Goal: Information Seeking & Learning: Learn about a topic

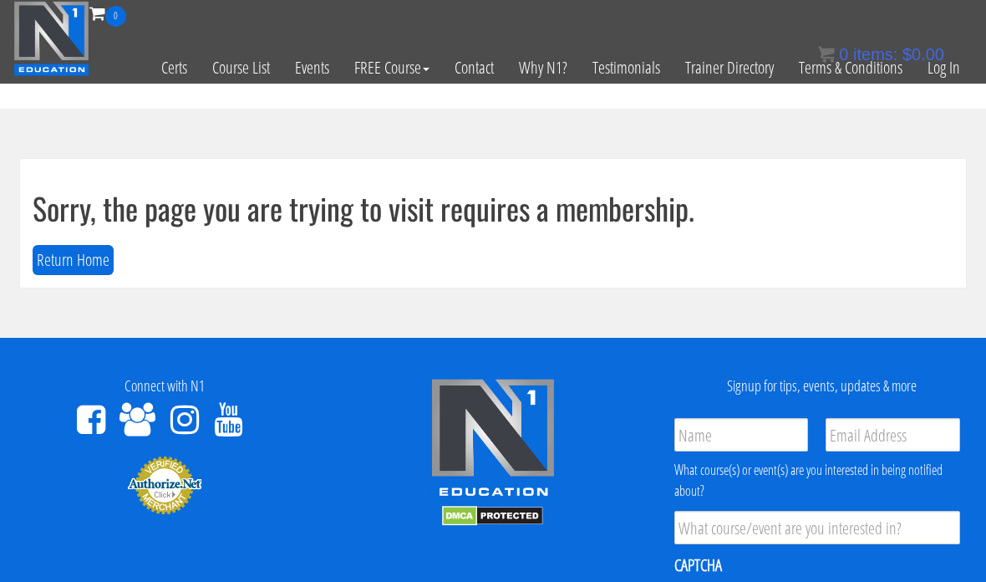
click at [940, 72] on link "Log In" at bounding box center [944, 68] width 58 height 82
click at [936, 97] on link "Log In" at bounding box center [944, 68] width 58 height 82
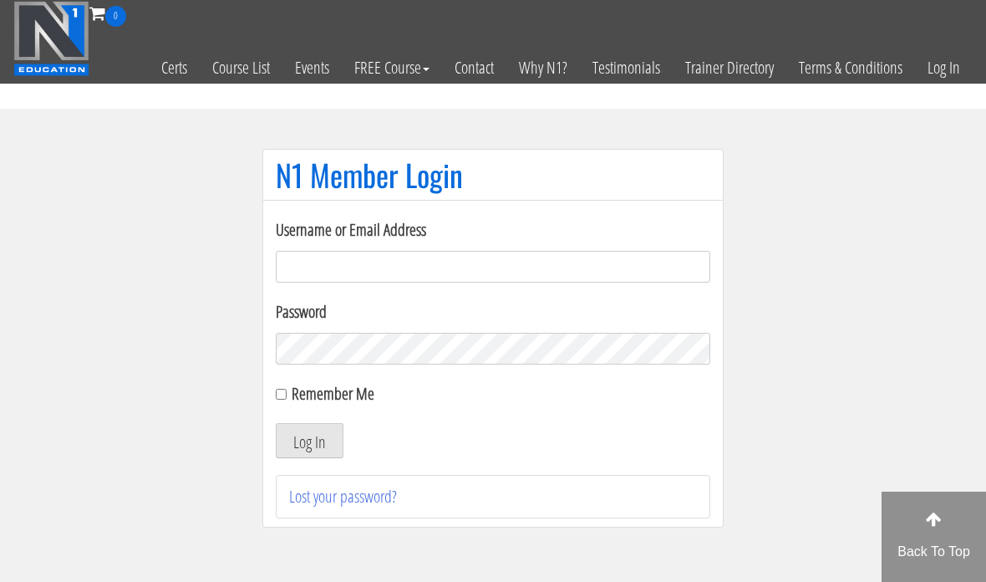
click at [615, 273] on input "Username or Email Address" at bounding box center [493, 267] width 435 height 32
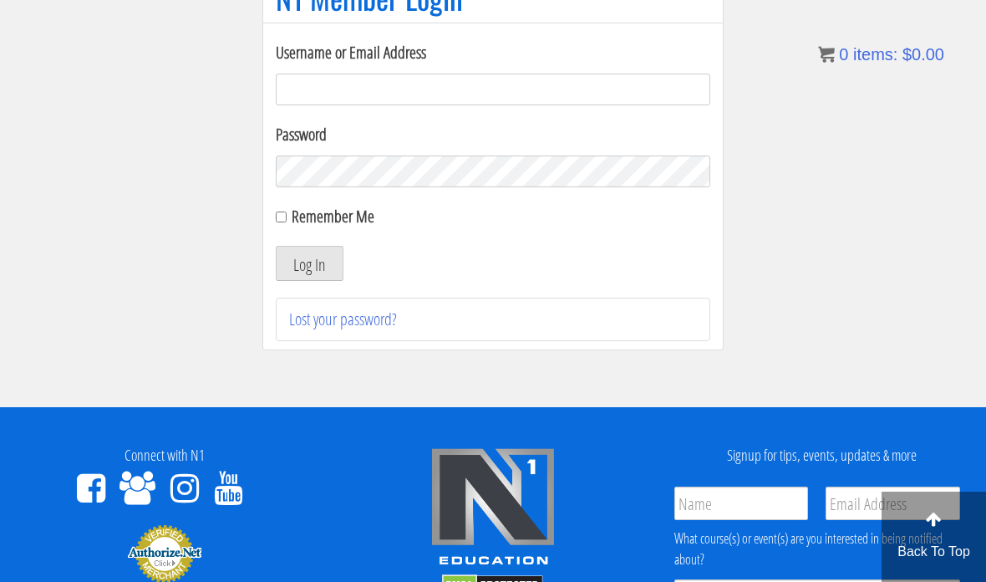
type input "georgiekean@gmail.com"
click at [293, 276] on button "Log In" at bounding box center [310, 263] width 68 height 35
click at [329, 268] on button "Log In" at bounding box center [310, 263] width 68 height 35
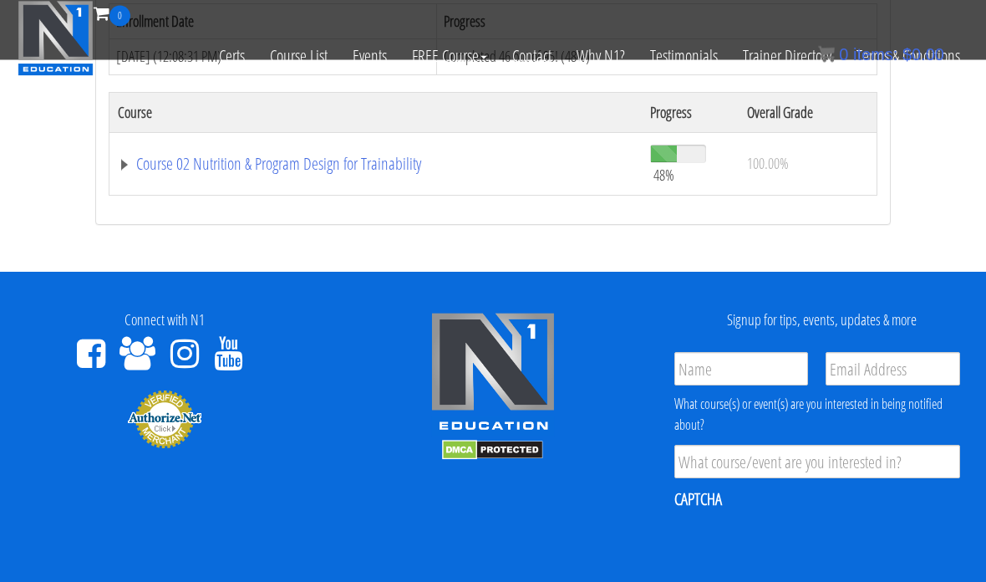
scroll to position [828, 0]
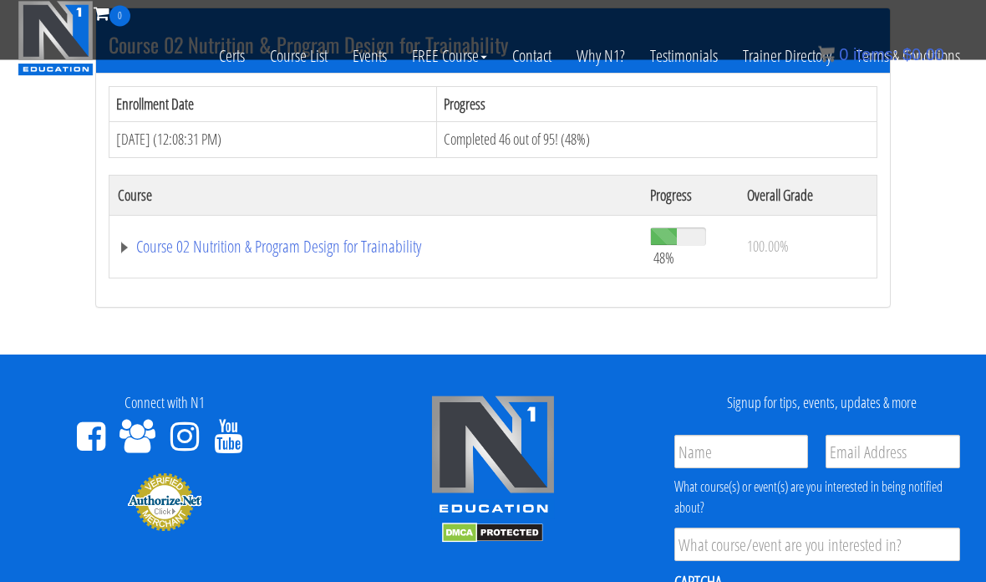
click at [316, 227] on td "Course 02 Nutrition & Program Design for Trainability" at bounding box center [376, 247] width 533 height 63
click at [374, 220] on td "Course 02 Nutrition & Program Design for Trainability" at bounding box center [376, 247] width 533 height 63
click at [345, 252] on link "Course 02 Nutrition & Program Design for Trainability" at bounding box center [376, 247] width 516 height 17
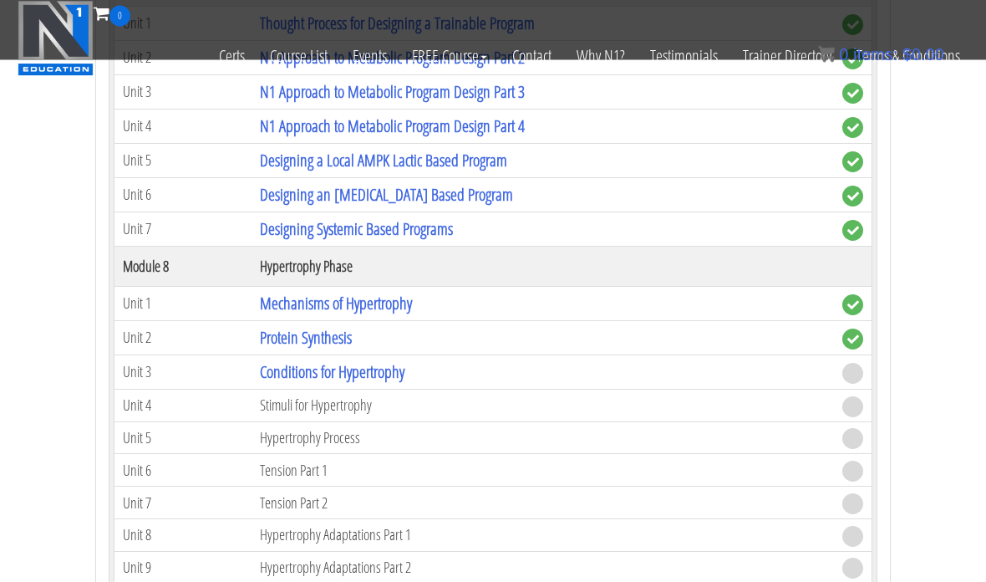
scroll to position [2661, 0]
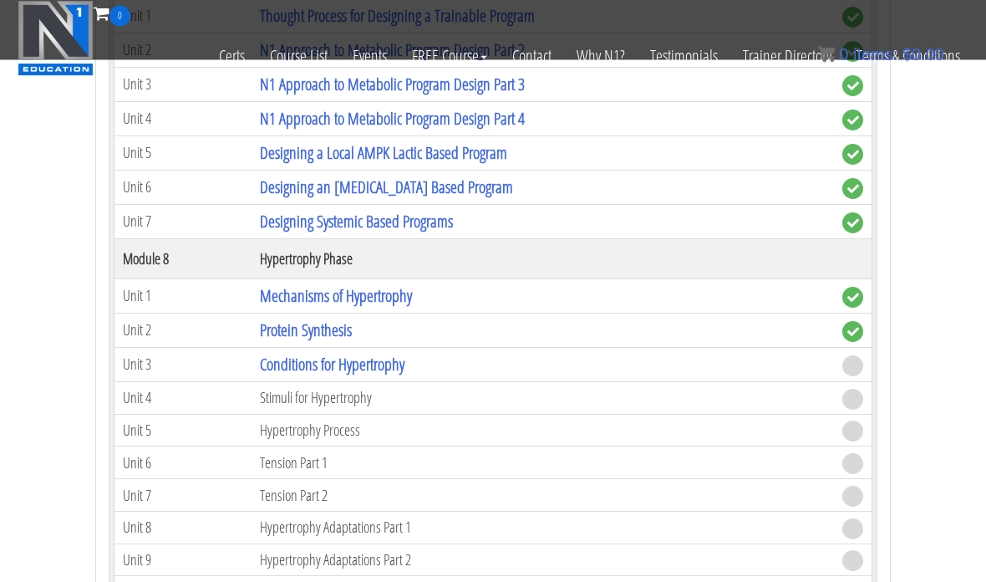
click at [344, 369] on link "Conditions for Hypertrophy" at bounding box center [332, 365] width 145 height 23
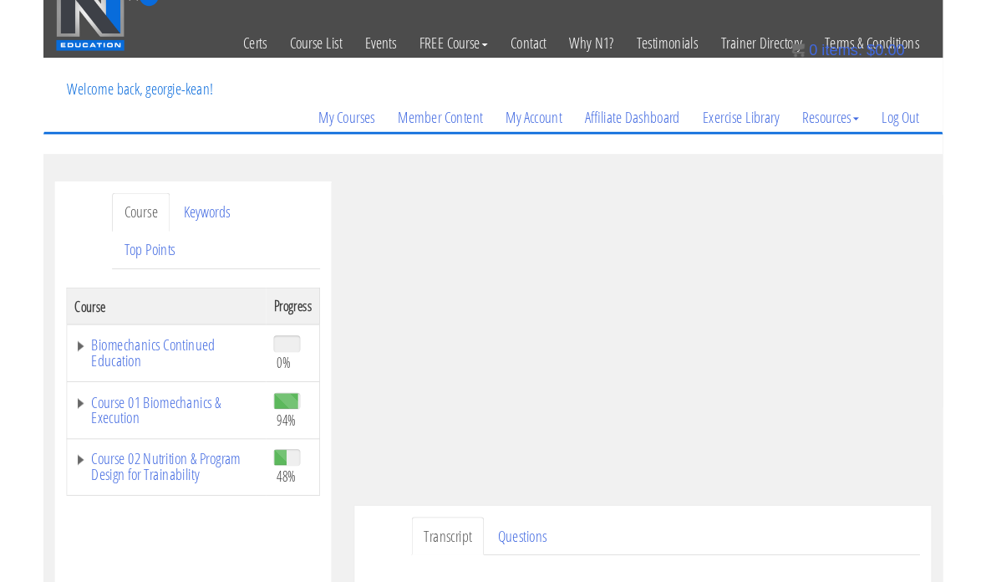
scroll to position [187, 0]
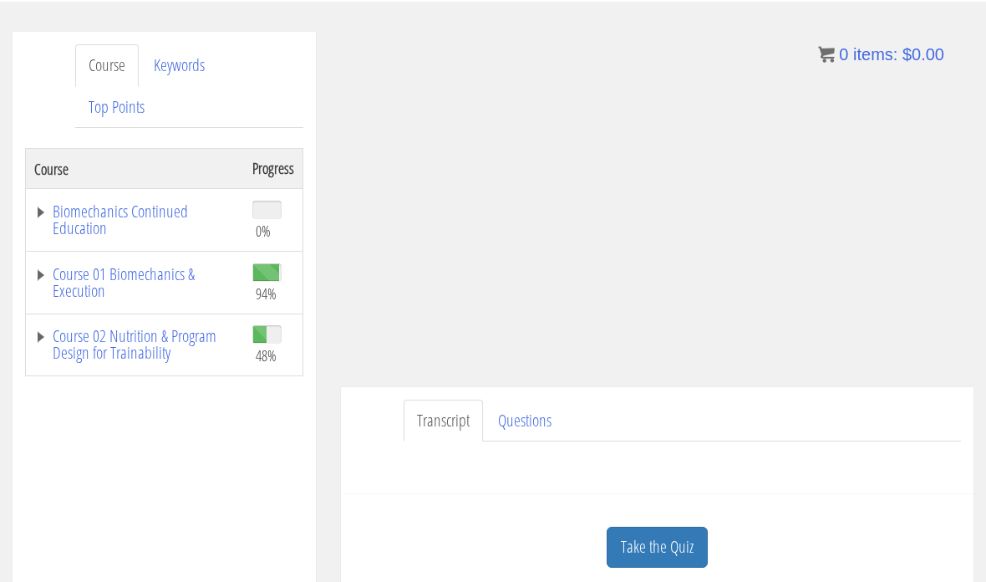
click at [652, 540] on link "Take the Quiz" at bounding box center [657, 547] width 101 height 41
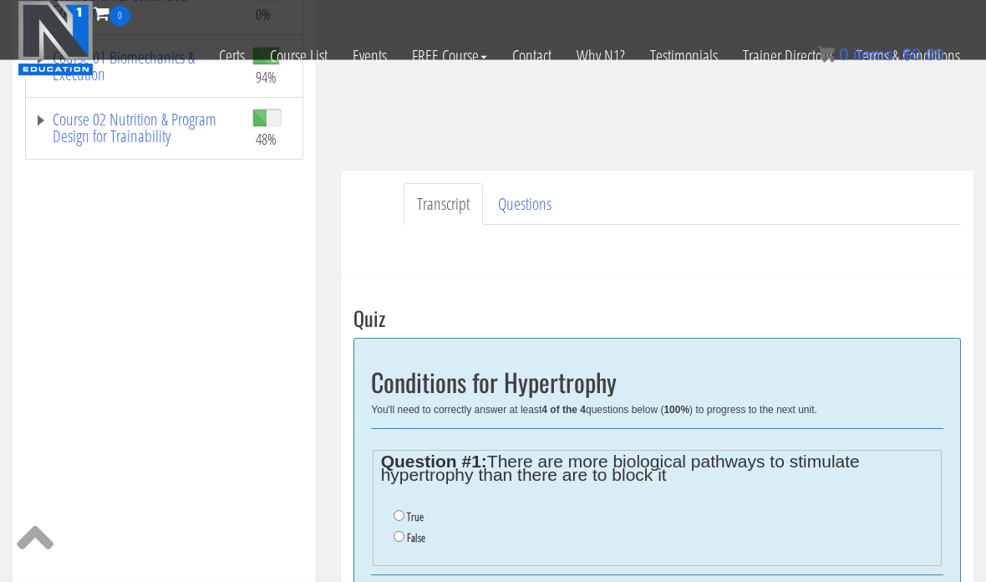
scroll to position [297, 0]
click at [64, 556] on div "Course Progress Biomechanics Continued Education 0% Module 1 Continued Educatio…" at bounding box center [164, 351] width 278 height 836
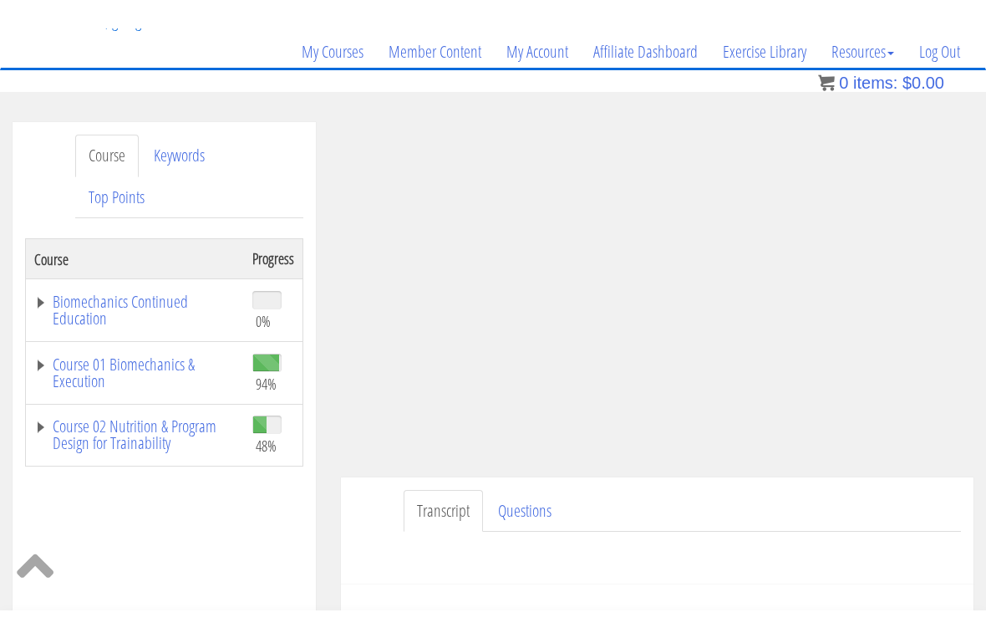
scroll to position [20, 0]
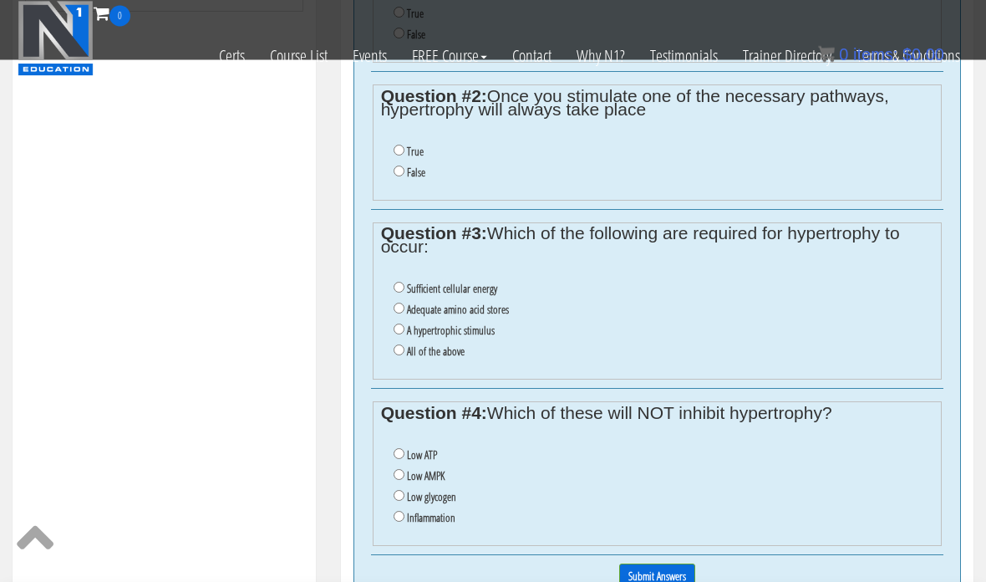
scroll to position [446, 0]
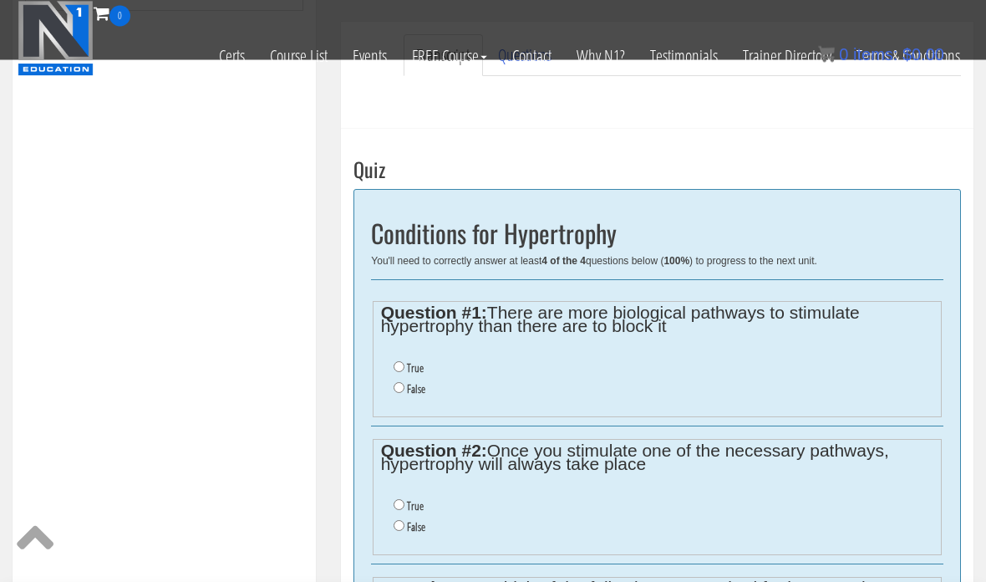
click at [399, 390] on input "False" at bounding box center [399, 388] width 11 height 11
radio input "true"
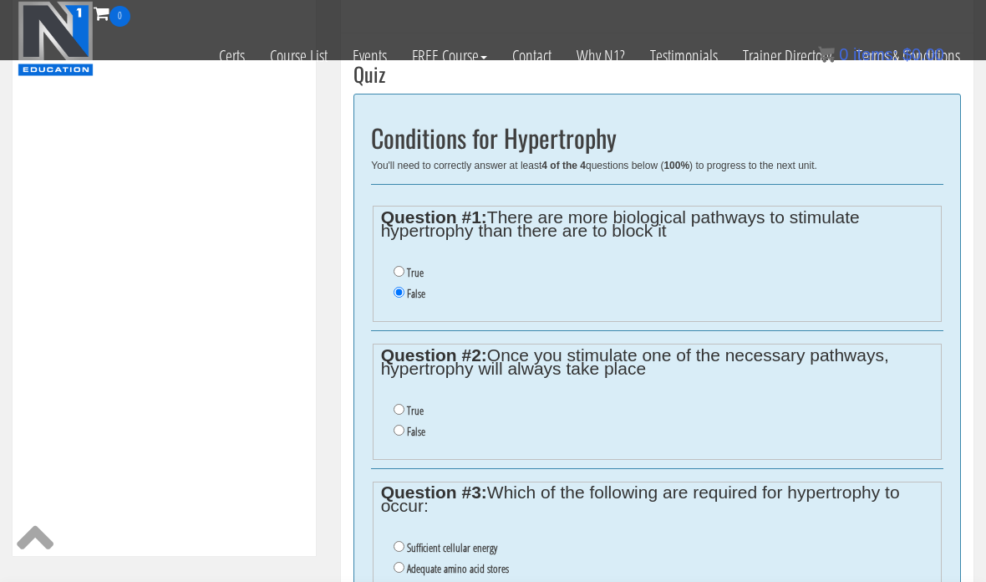
scroll to position [604, 0]
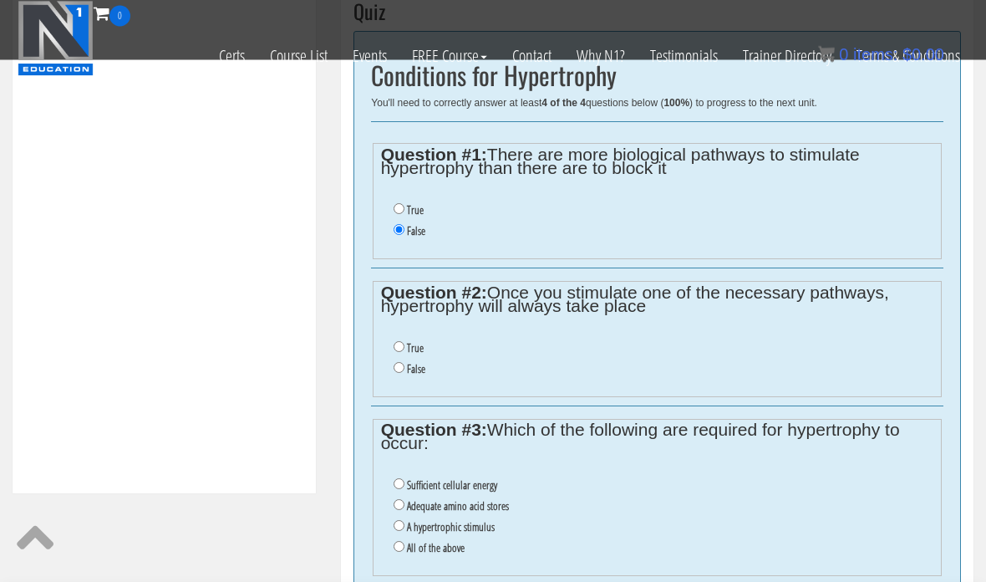
click at [391, 375] on ul "True False" at bounding box center [657, 359] width 553 height 59
click at [400, 374] on input "False" at bounding box center [399, 368] width 11 height 11
radio input "true"
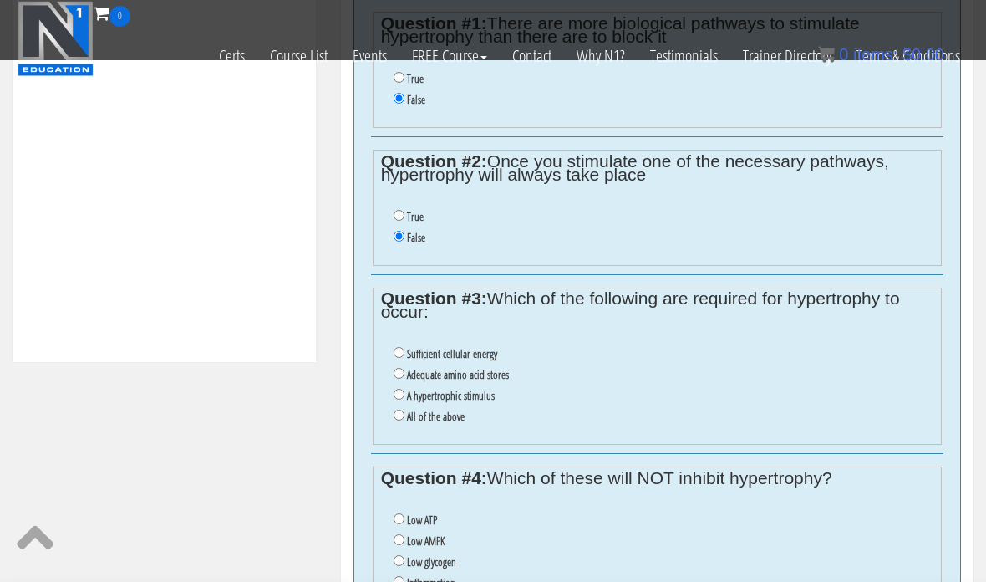
scroll to position [838, 0]
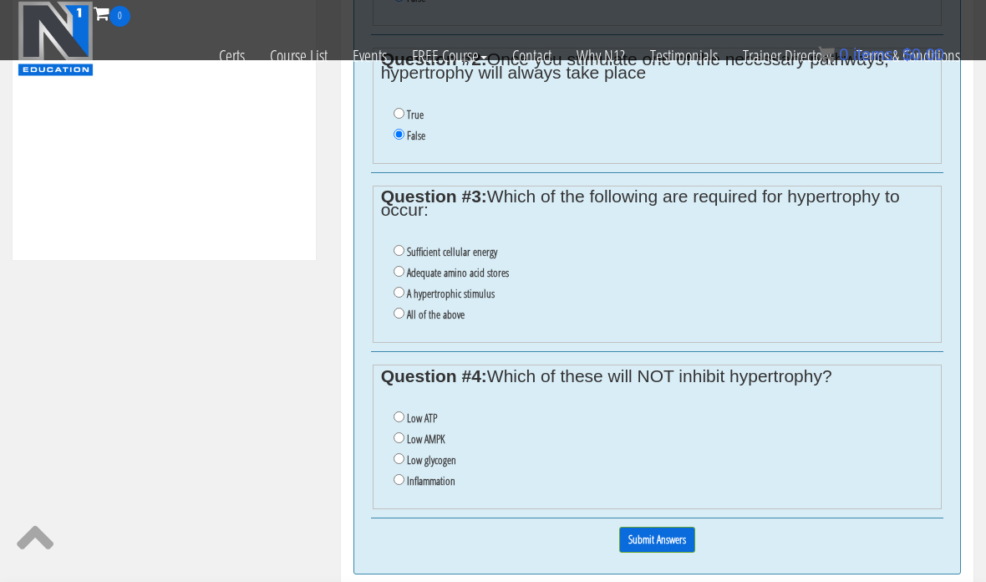
click at [405, 319] on input "All of the above" at bounding box center [399, 313] width 11 height 11
radio input "true"
click at [398, 443] on input "Low AMPK" at bounding box center [399, 437] width 11 height 11
radio input "true"
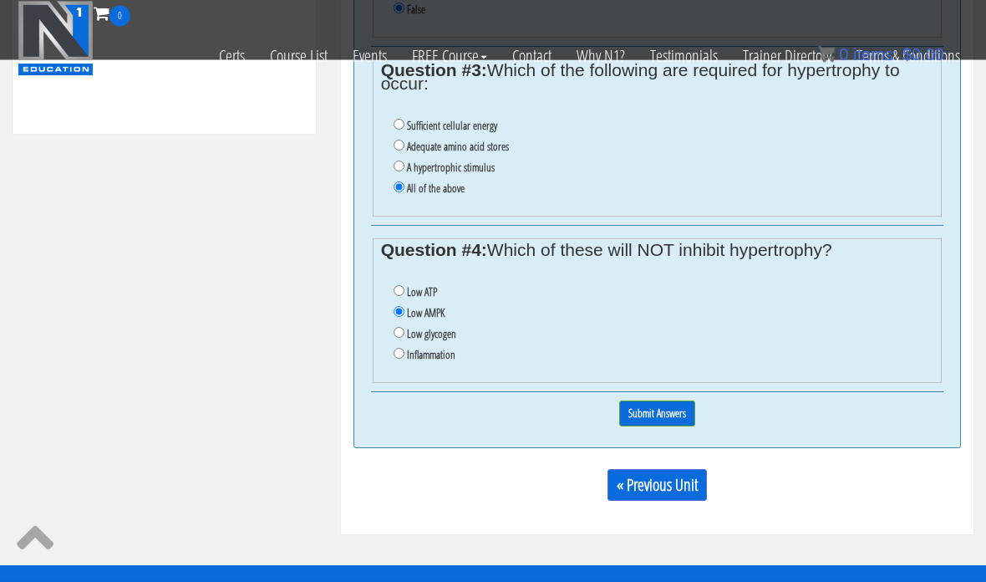
scroll to position [966, 0]
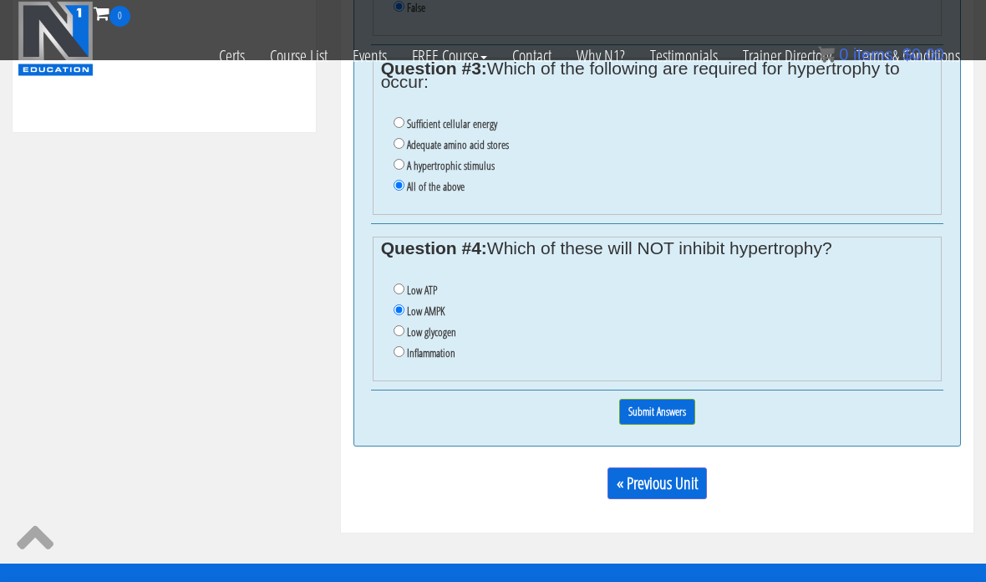
click at [670, 425] on input "Submit Answers" at bounding box center [657, 412] width 76 height 26
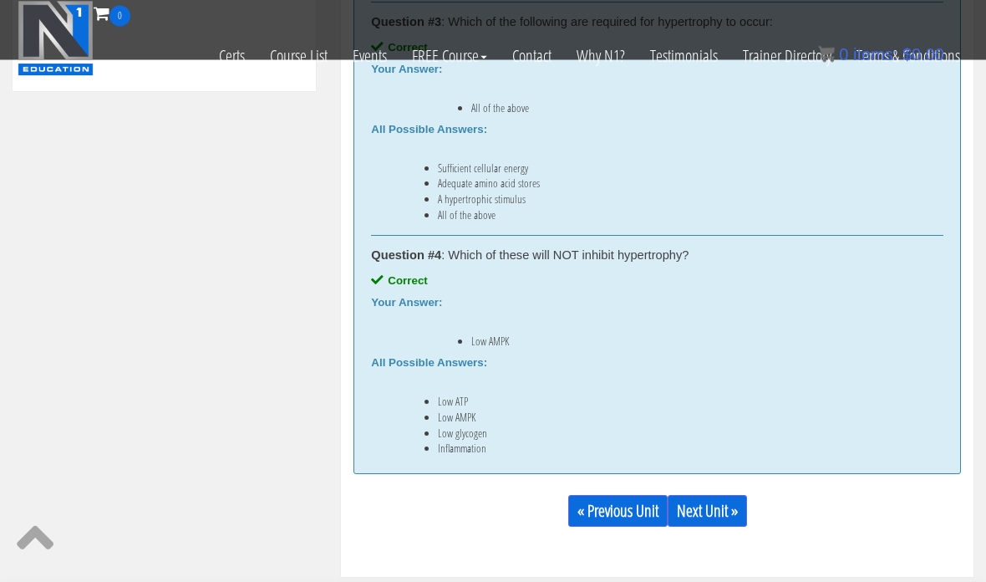
scroll to position [1007, 0]
click at [710, 516] on link "Next Unit »" at bounding box center [707, 511] width 79 height 32
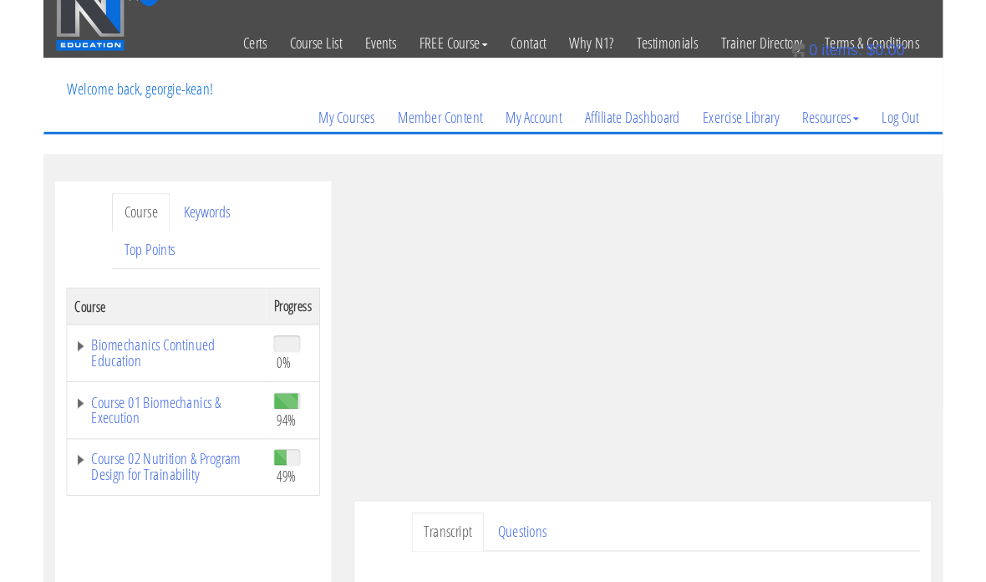
scroll to position [109, 0]
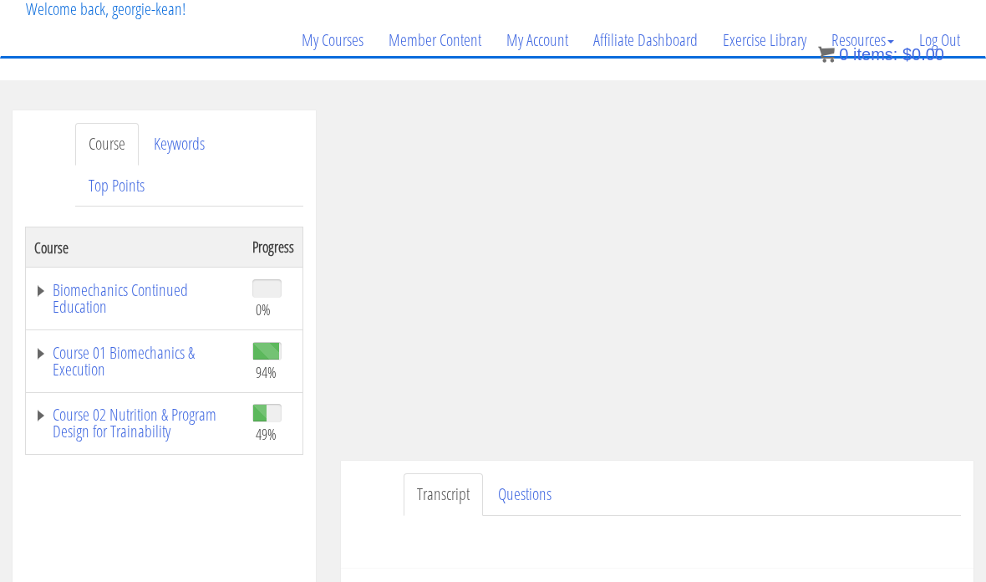
click at [329, 558] on div "[PERSON_NAME] [EMAIL_ADDRESS][DOMAIN_NAME] [DATE] [TECHNICAL_ID] Transcript Que…" at bounding box center [658, 392] width 658 height 564
click at [350, 488] on div "Transcript Questions Have a question on this unit? Please submit it here: Name …" at bounding box center [657, 515] width 633 height 108
click at [397, 468] on div "Transcript Questions Have a question on this unit? Please submit it here: Name …" at bounding box center [657, 515] width 633 height 108
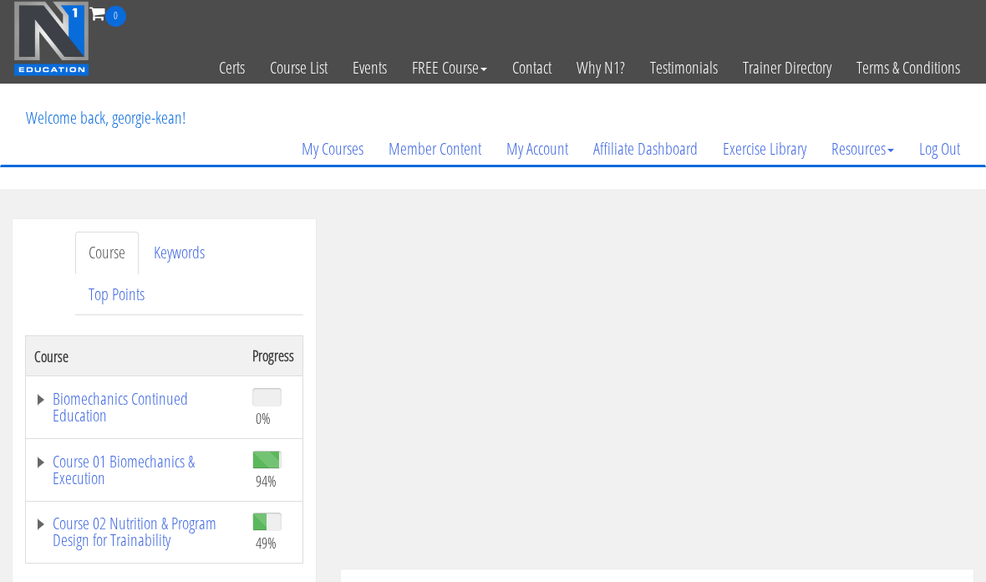
scroll to position [109, 0]
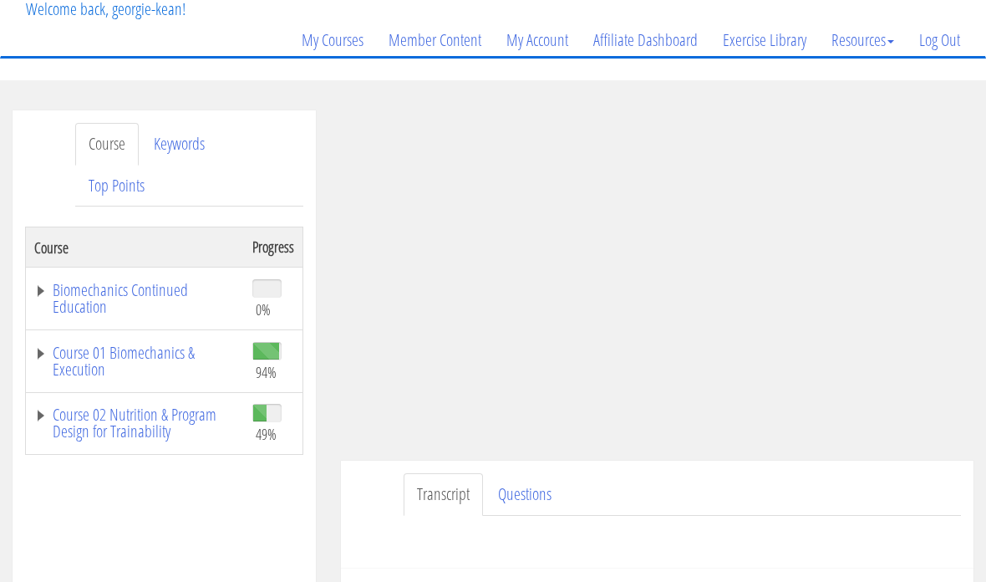
click at [763, 510] on ul "Transcript Questions" at bounding box center [683, 494] width 558 height 43
click at [775, 504] on ul "Transcript Questions" at bounding box center [683, 494] width 558 height 43
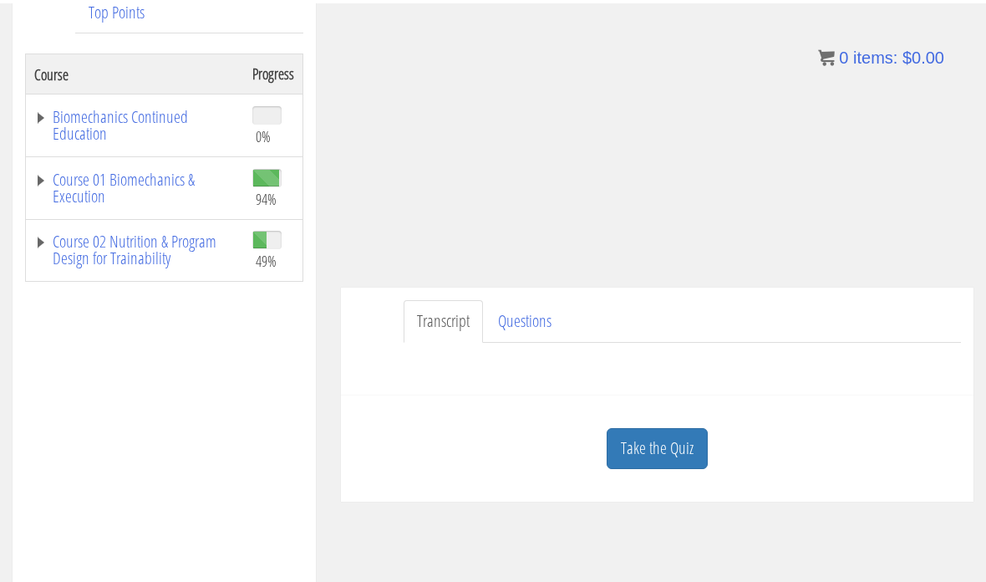
scroll to position [282, 0]
click at [650, 446] on link "Take the Quiz" at bounding box center [657, 448] width 101 height 41
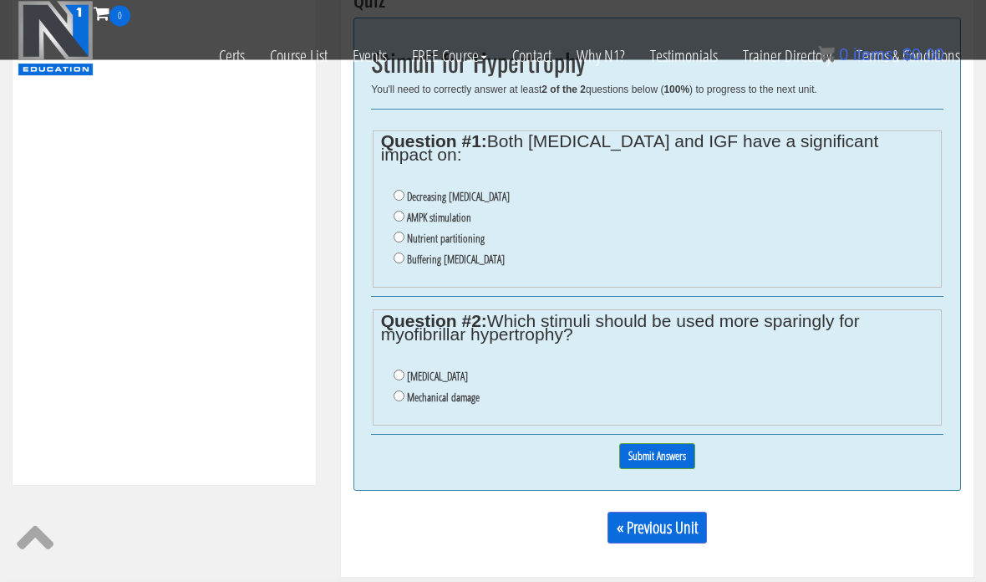
scroll to position [634, 0]
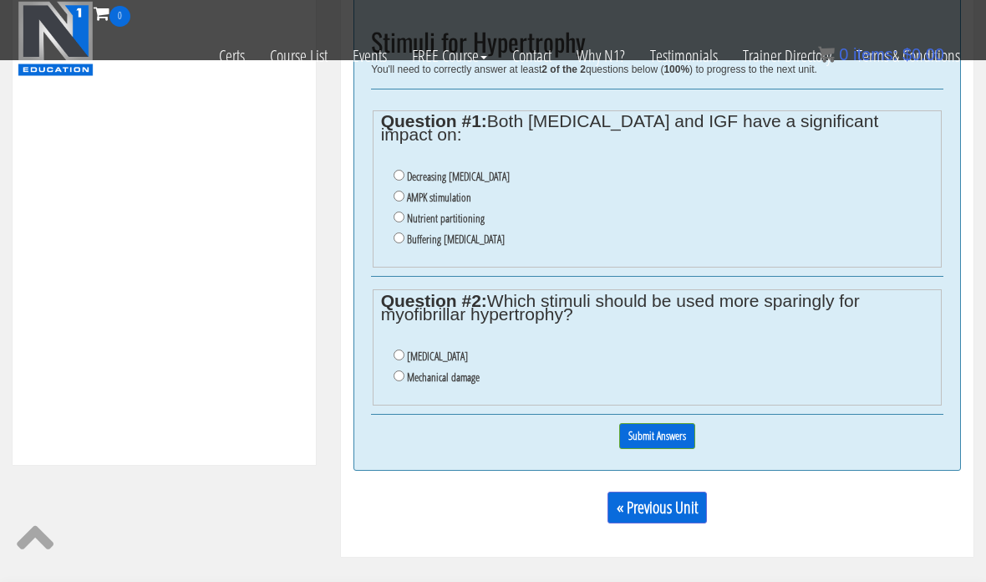
click at [400, 349] on input "[MEDICAL_DATA]" at bounding box center [399, 354] width 11 height 11
radio input "true"
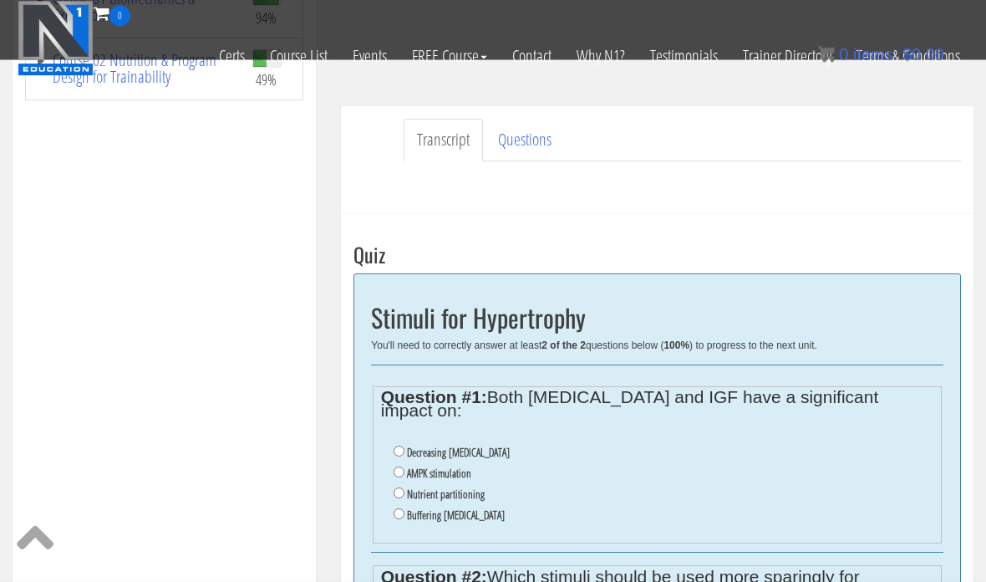
scroll to position [356, 0]
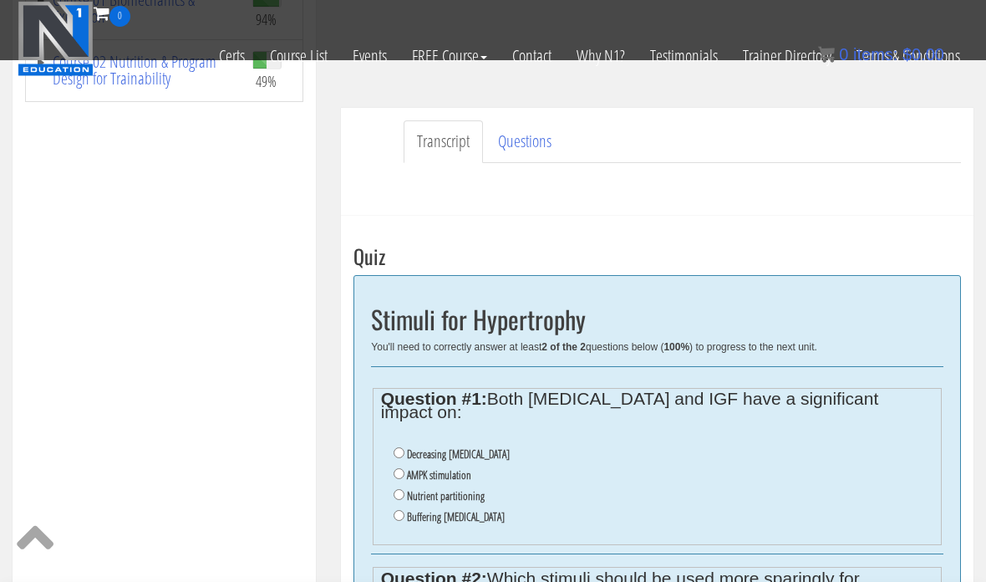
click at [399, 489] on input "Nutrient partitioning" at bounding box center [399, 494] width 11 height 11
radio input "true"
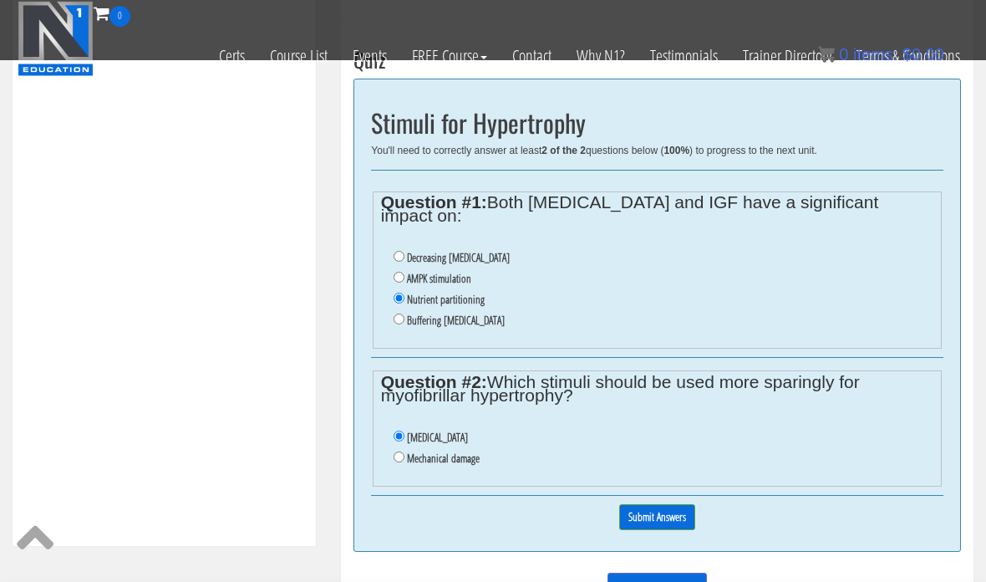
scroll to position [423, 0]
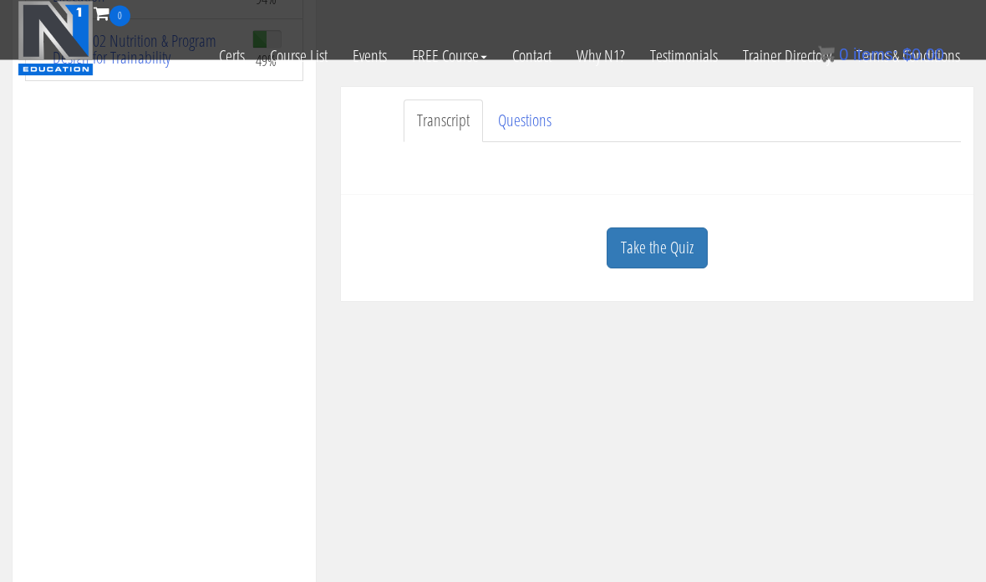
scroll to position [406, 0]
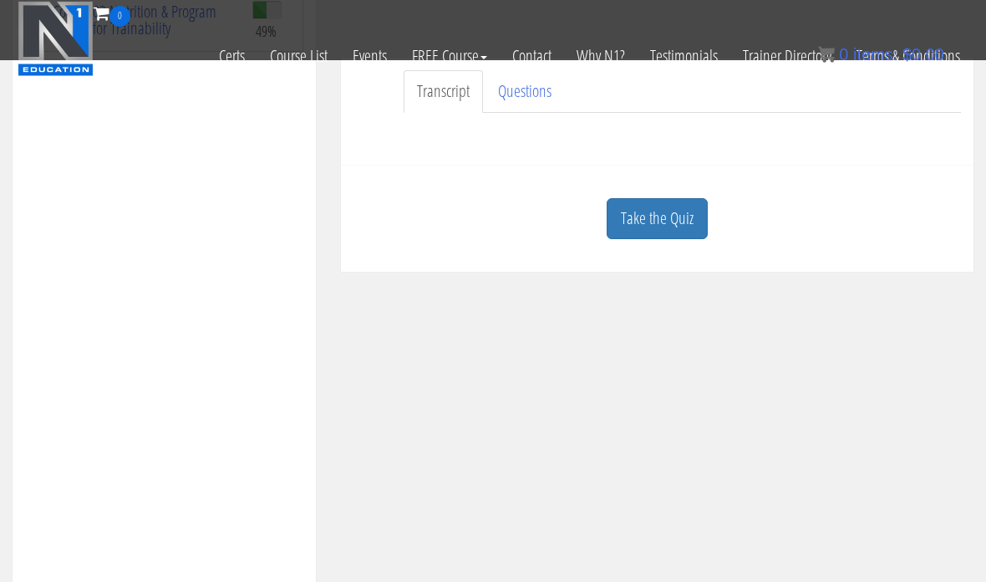
click at [672, 206] on link "Take the Quiz" at bounding box center [657, 218] width 101 height 41
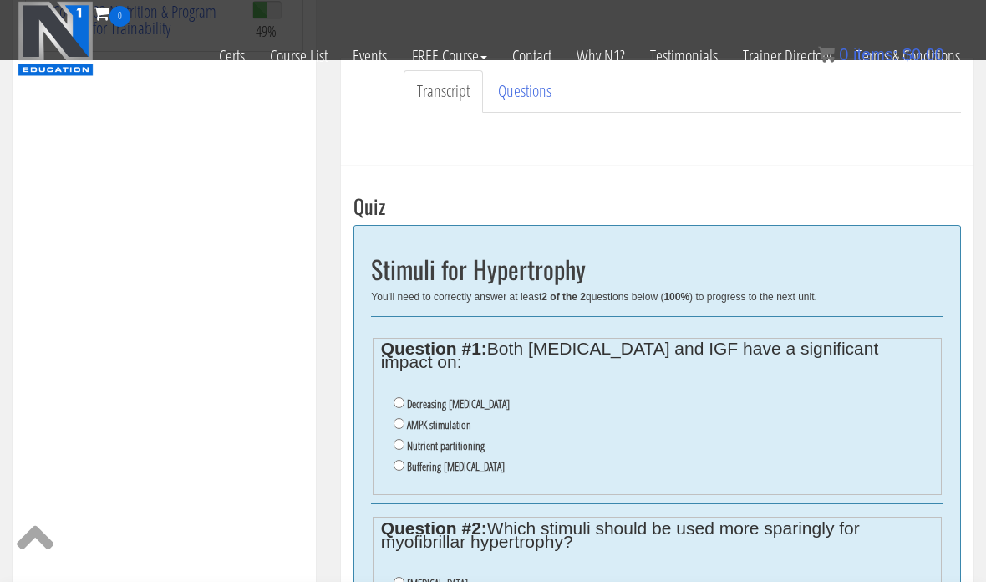
click at [446, 439] on label "Nutrient partitioning" at bounding box center [446, 445] width 78 height 13
click at [405, 439] on input "Nutrient partitioning" at bounding box center [399, 444] width 11 height 11
radio input "true"
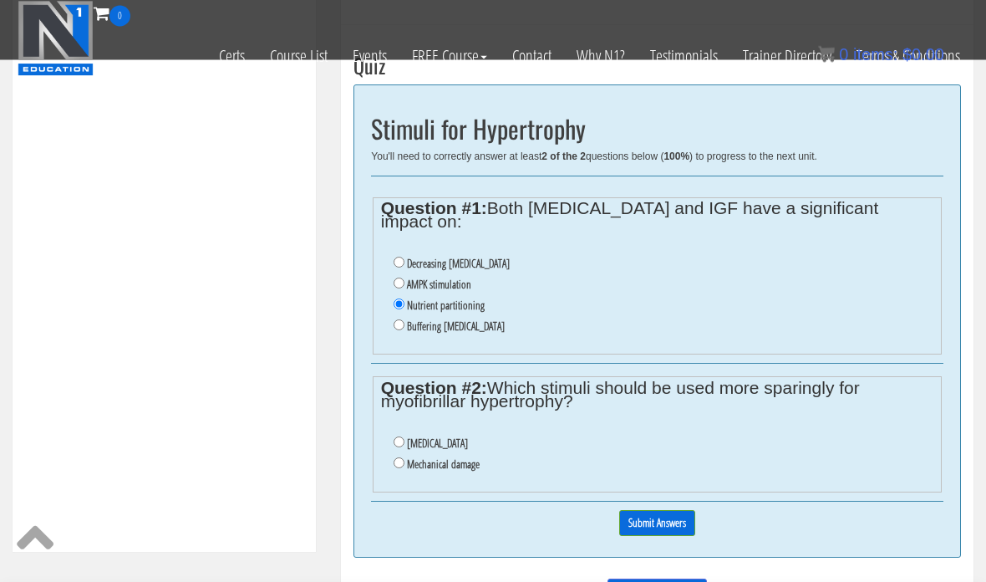
scroll to position [543, 0]
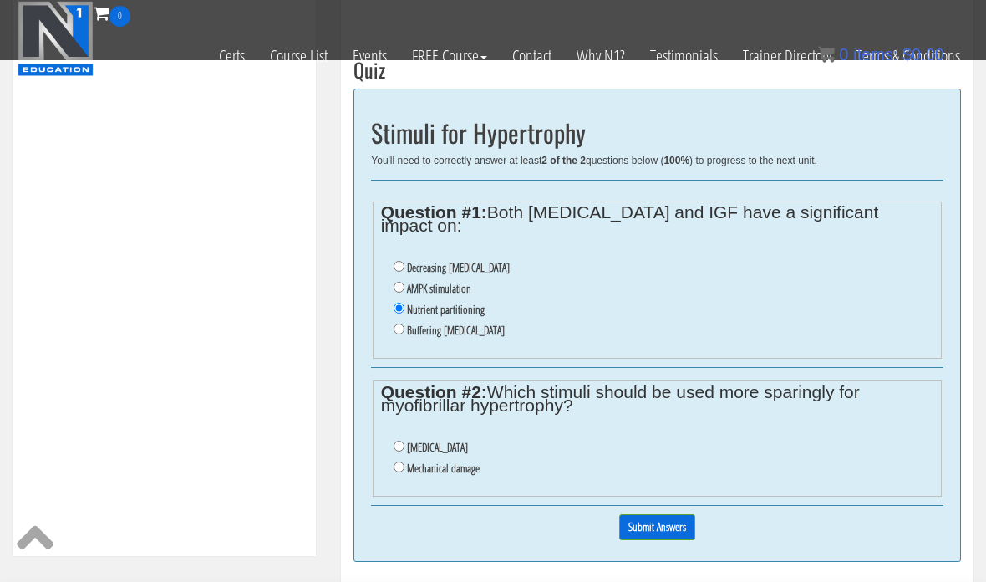
click at [404, 441] on input "[MEDICAL_DATA]" at bounding box center [399, 446] width 11 height 11
radio input "true"
click at [645, 506] on div "0% Submit Answers" at bounding box center [657, 527] width 573 height 43
click at [650, 514] on input "Submit Answers" at bounding box center [657, 527] width 76 height 26
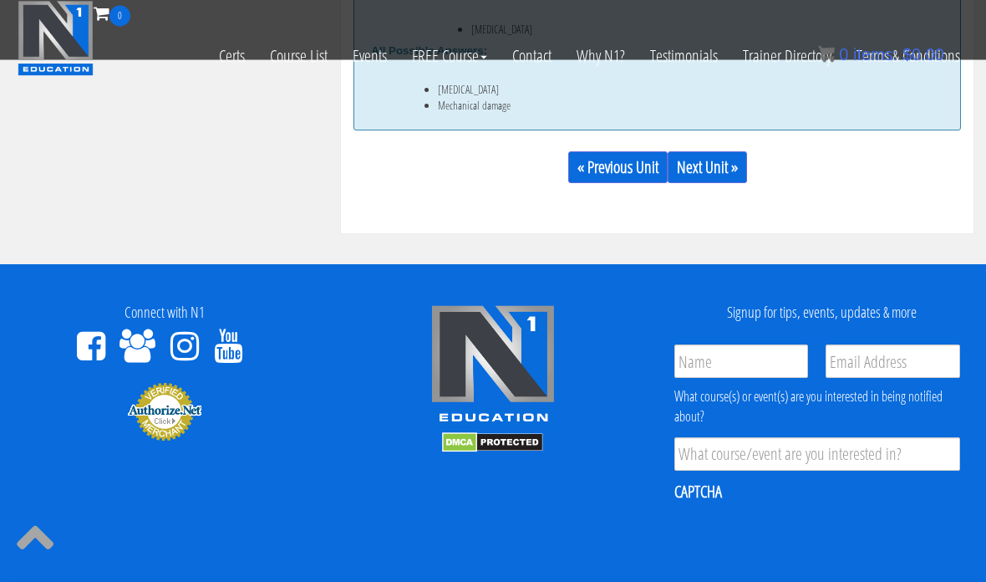
scroll to position [1133, 0]
click at [730, 170] on link "Next Unit »" at bounding box center [707, 167] width 79 height 32
